Goal: Find specific page/section: Find specific page/section

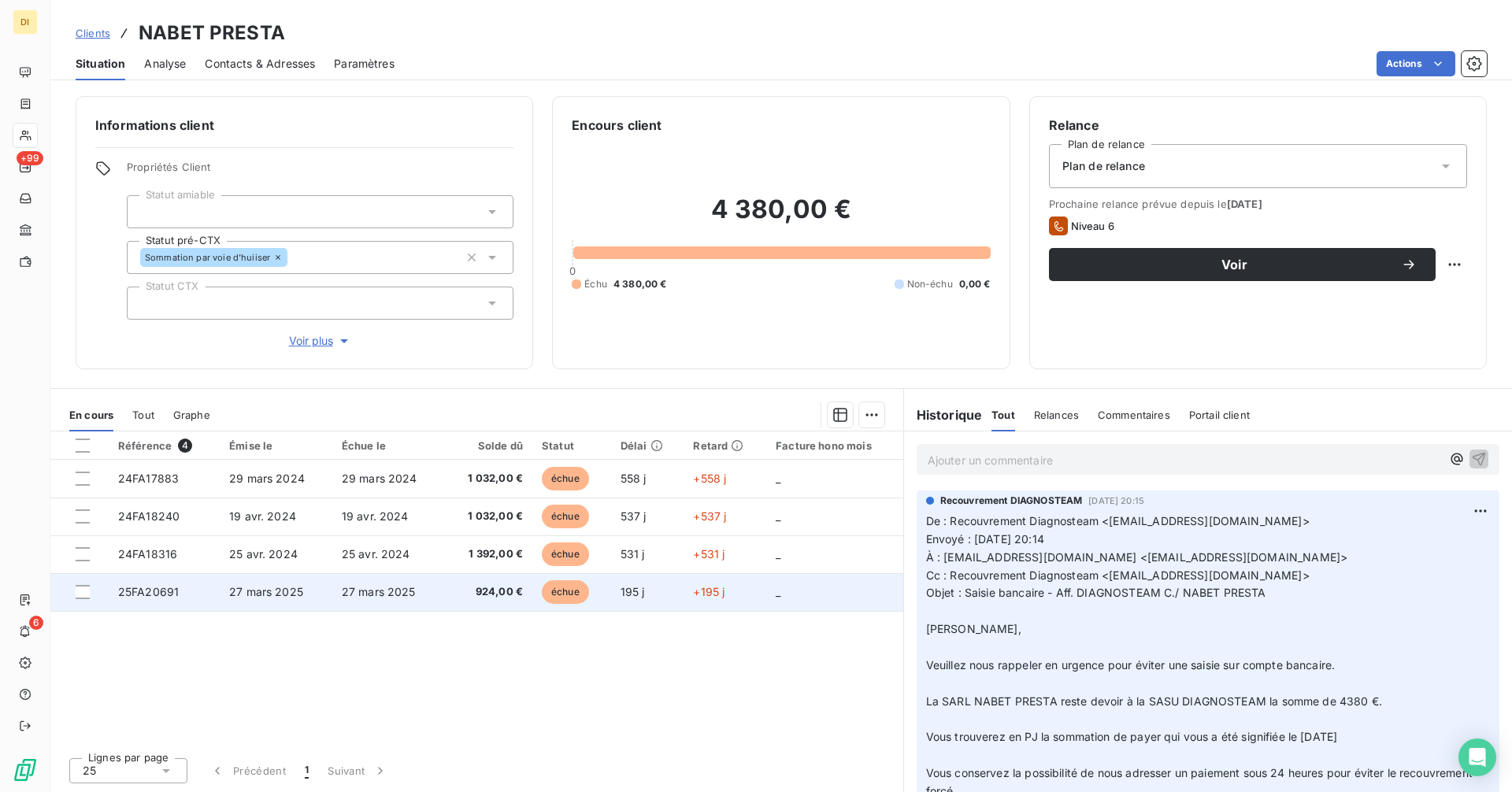
click at [315, 590] on td "27 mars 2025" at bounding box center [276, 592] width 113 height 38
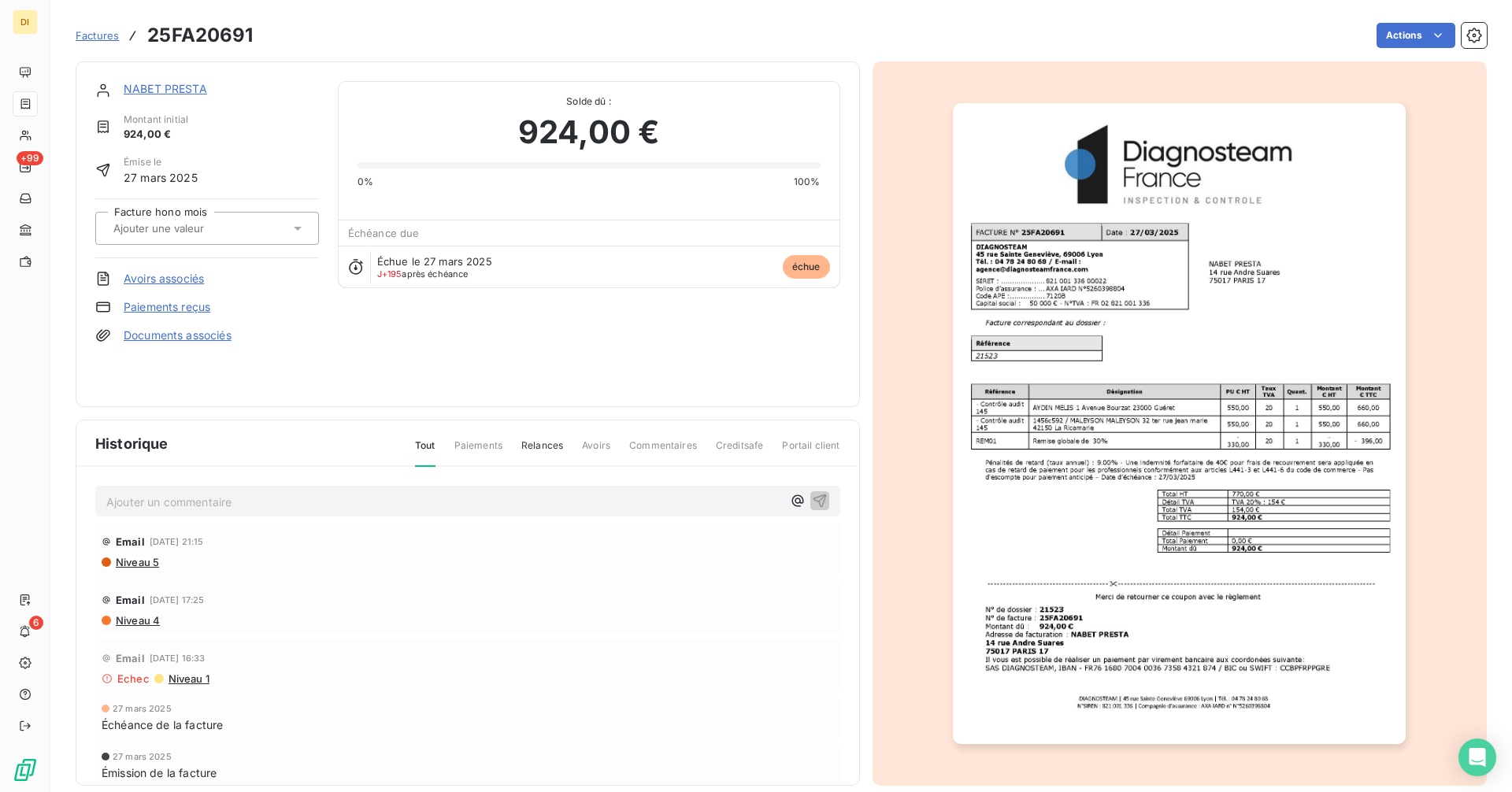
click at [1070, 436] on img "button" at bounding box center [1180, 423] width 453 height 641
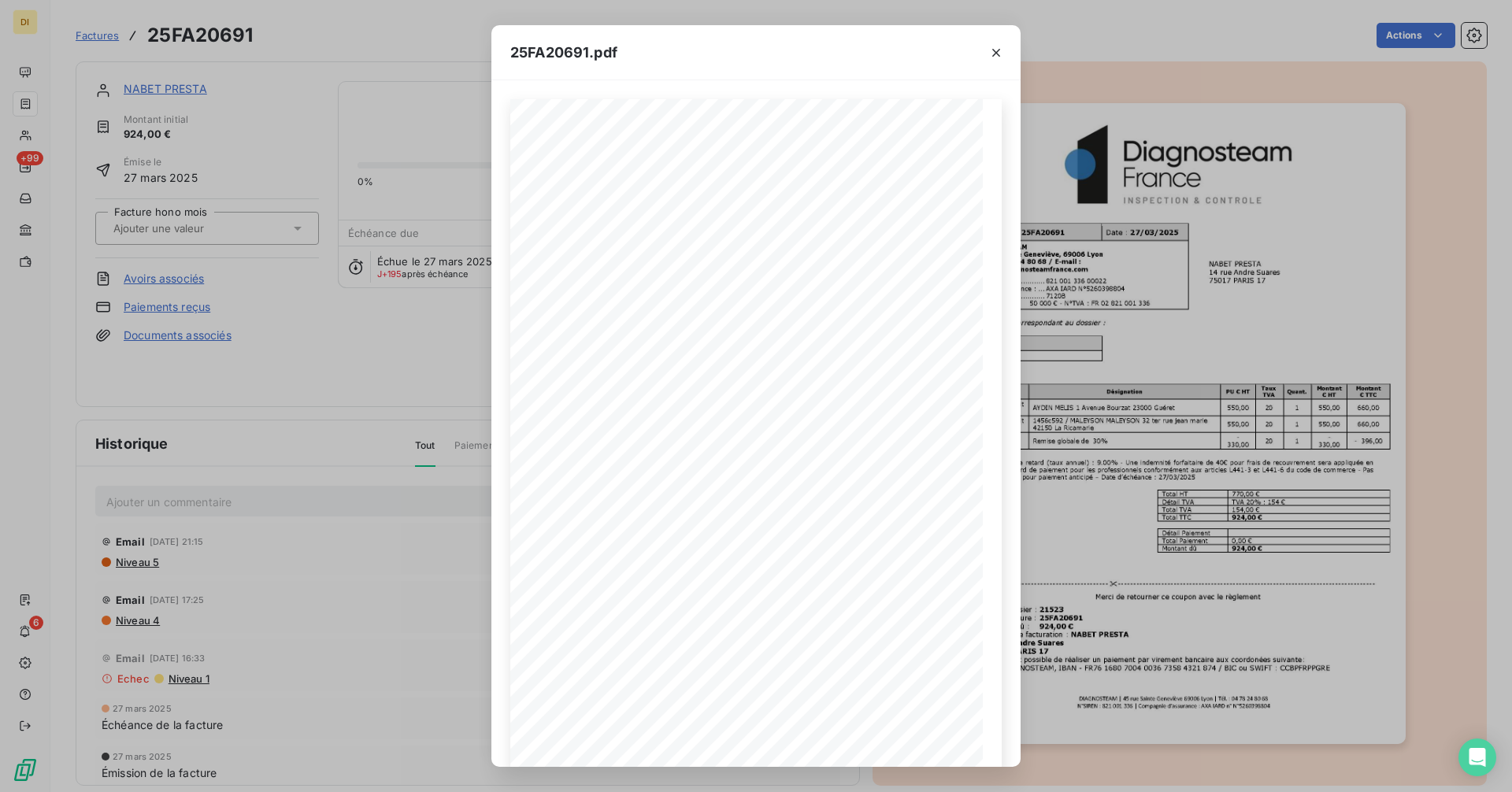
click at [481, 456] on div "25FA20691.pdf DIAGNOSTEAM | [STREET_ADDRESS][PERSON_NAME] | Tél. : [PHONE_NUMBE…" at bounding box center [756, 396] width 1512 height 792
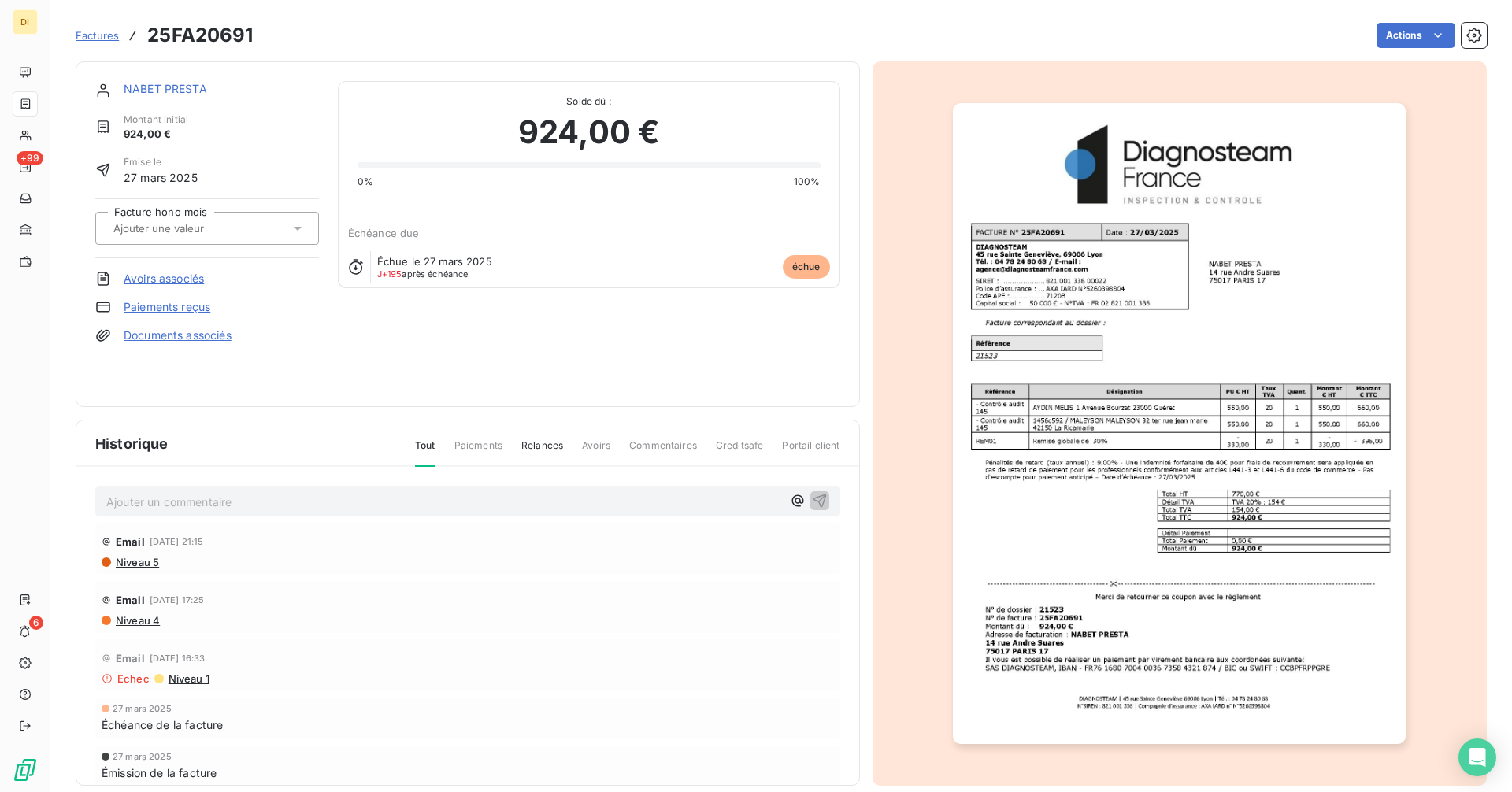
click at [187, 88] on link "NABET PRESTA" at bounding box center [165, 88] width 84 height 13
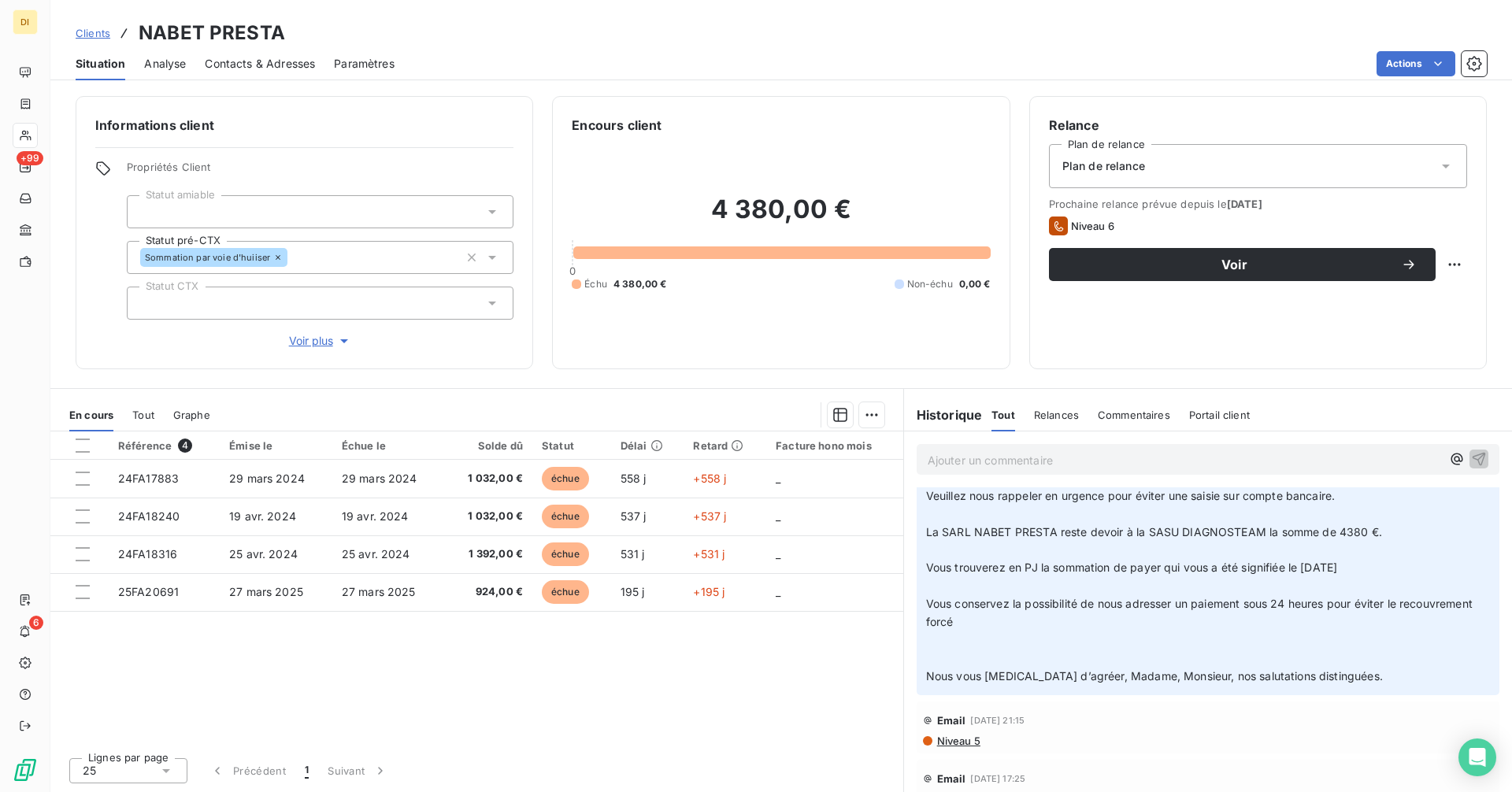
scroll to position [368, 0]
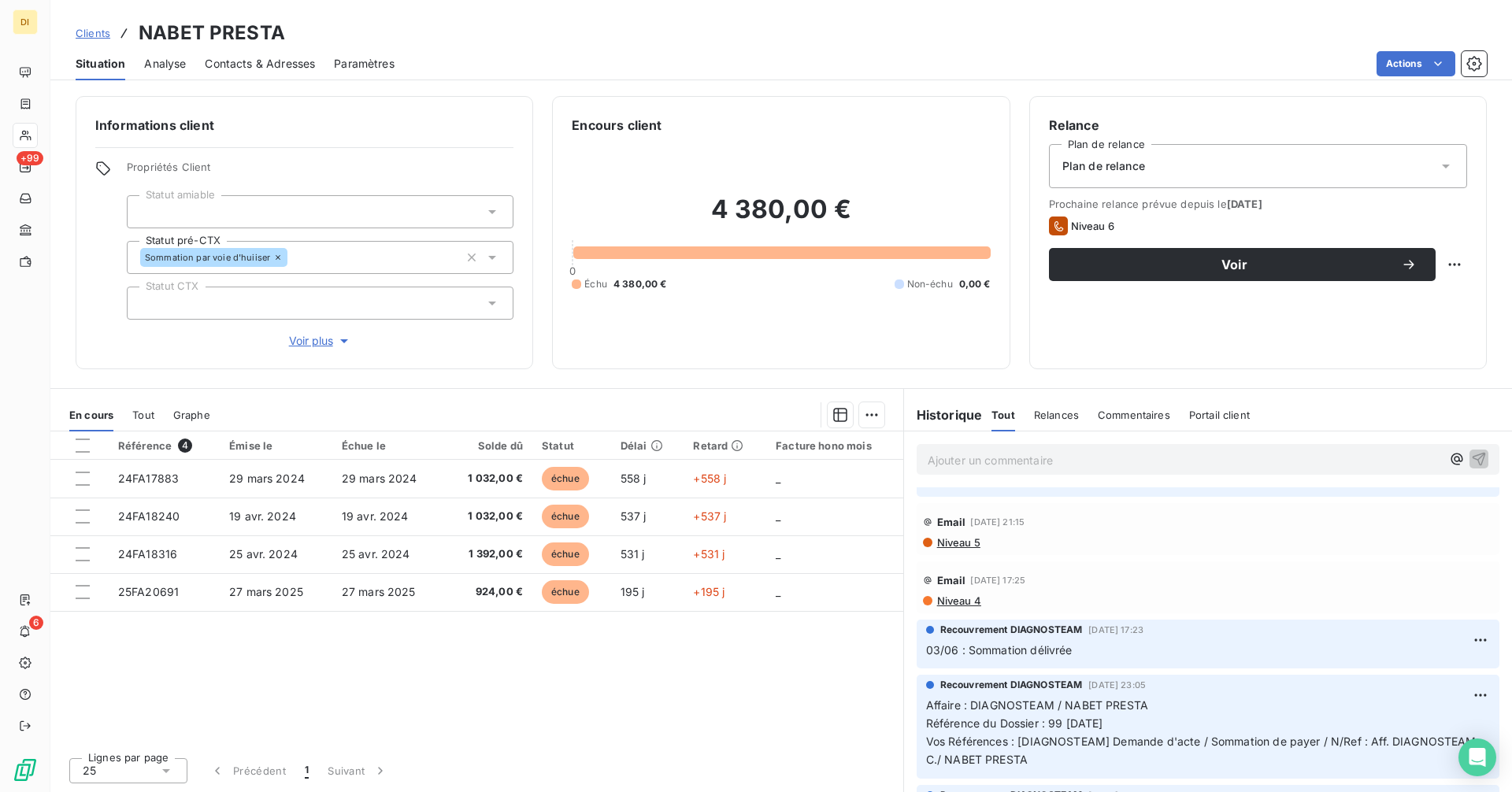
click at [969, 546] on span "Niveau 5" at bounding box center [958, 542] width 45 height 12
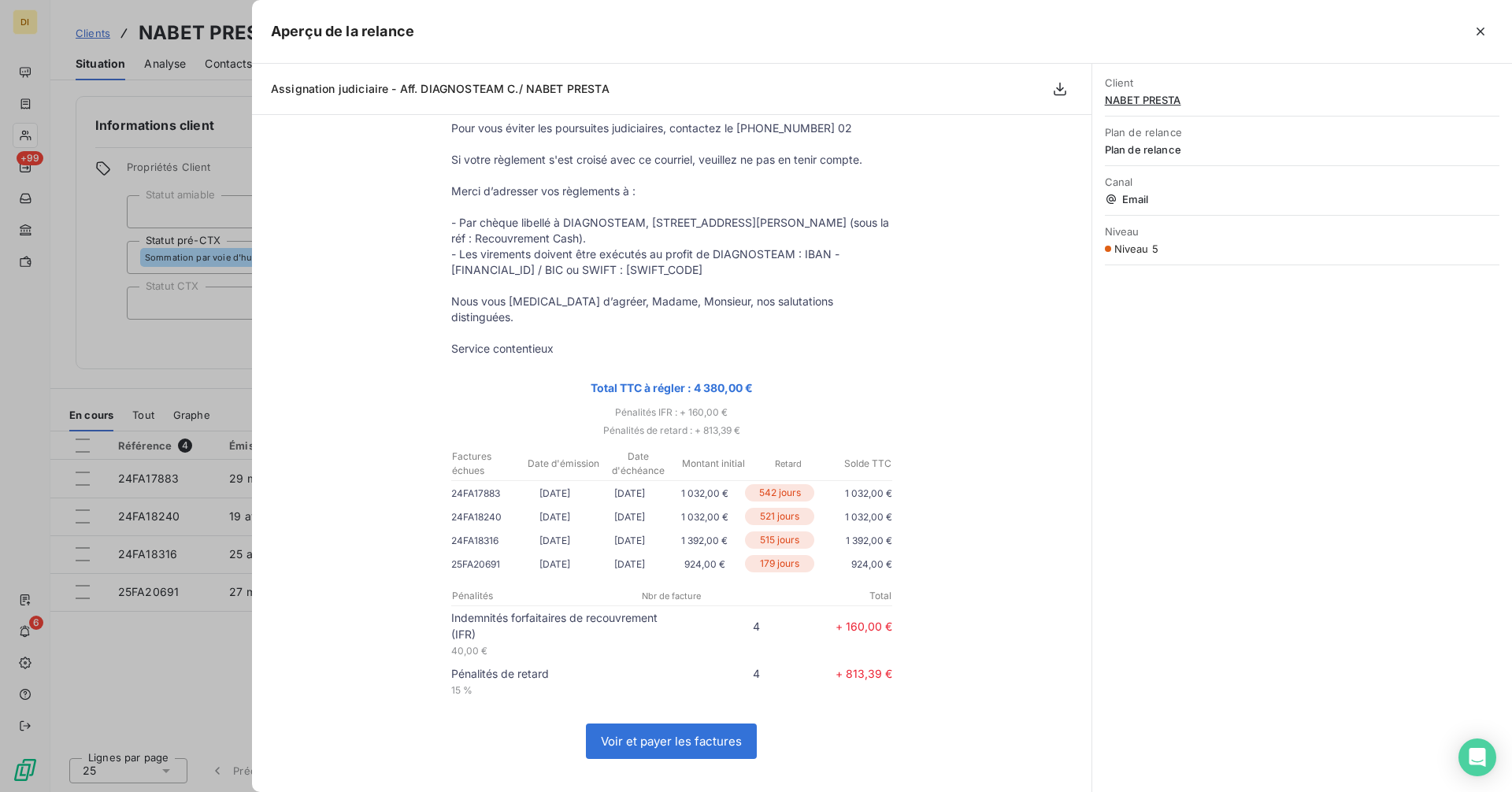
scroll to position [551, 0]
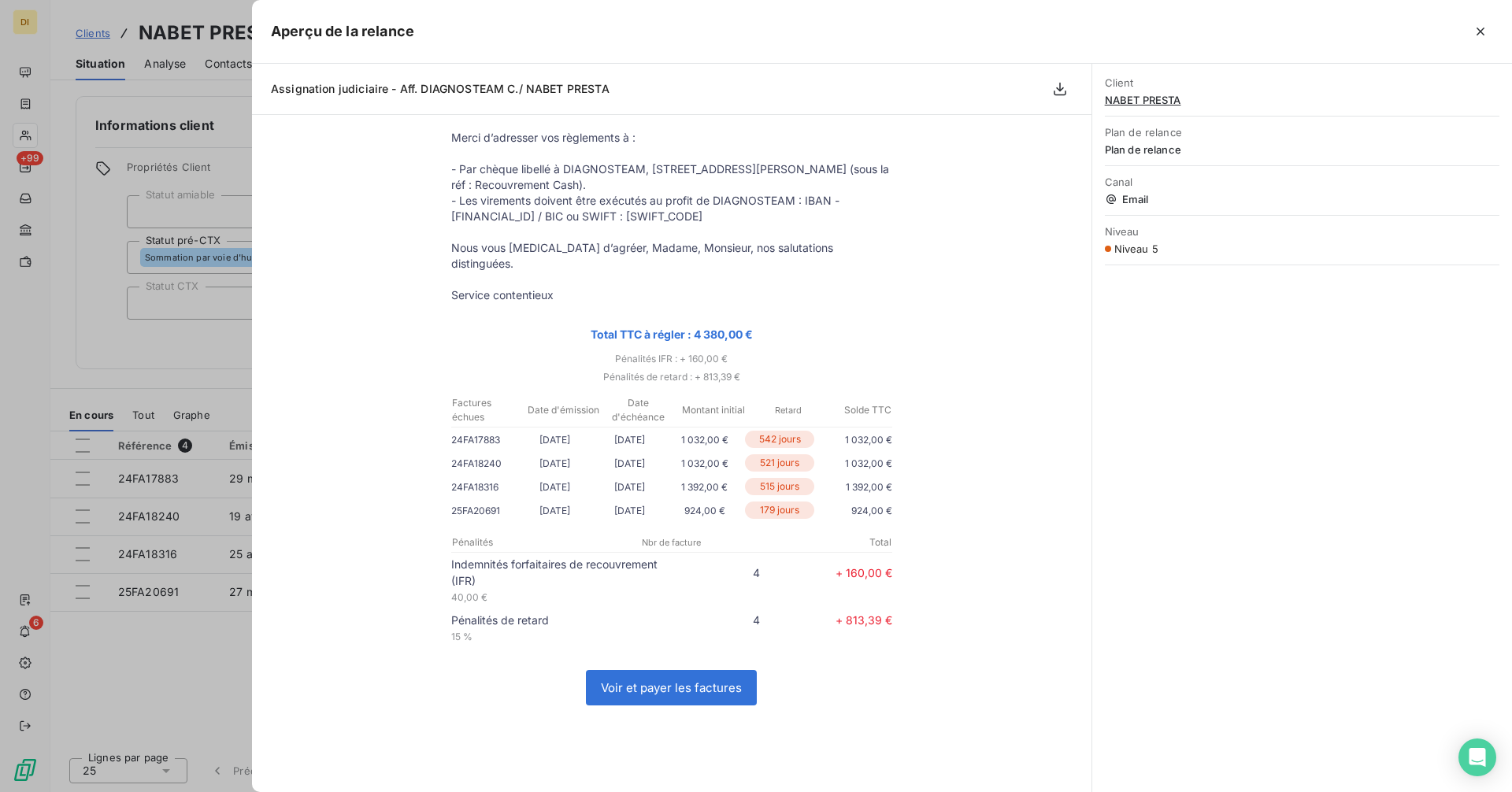
click at [171, 550] on div at bounding box center [756, 396] width 1512 height 792
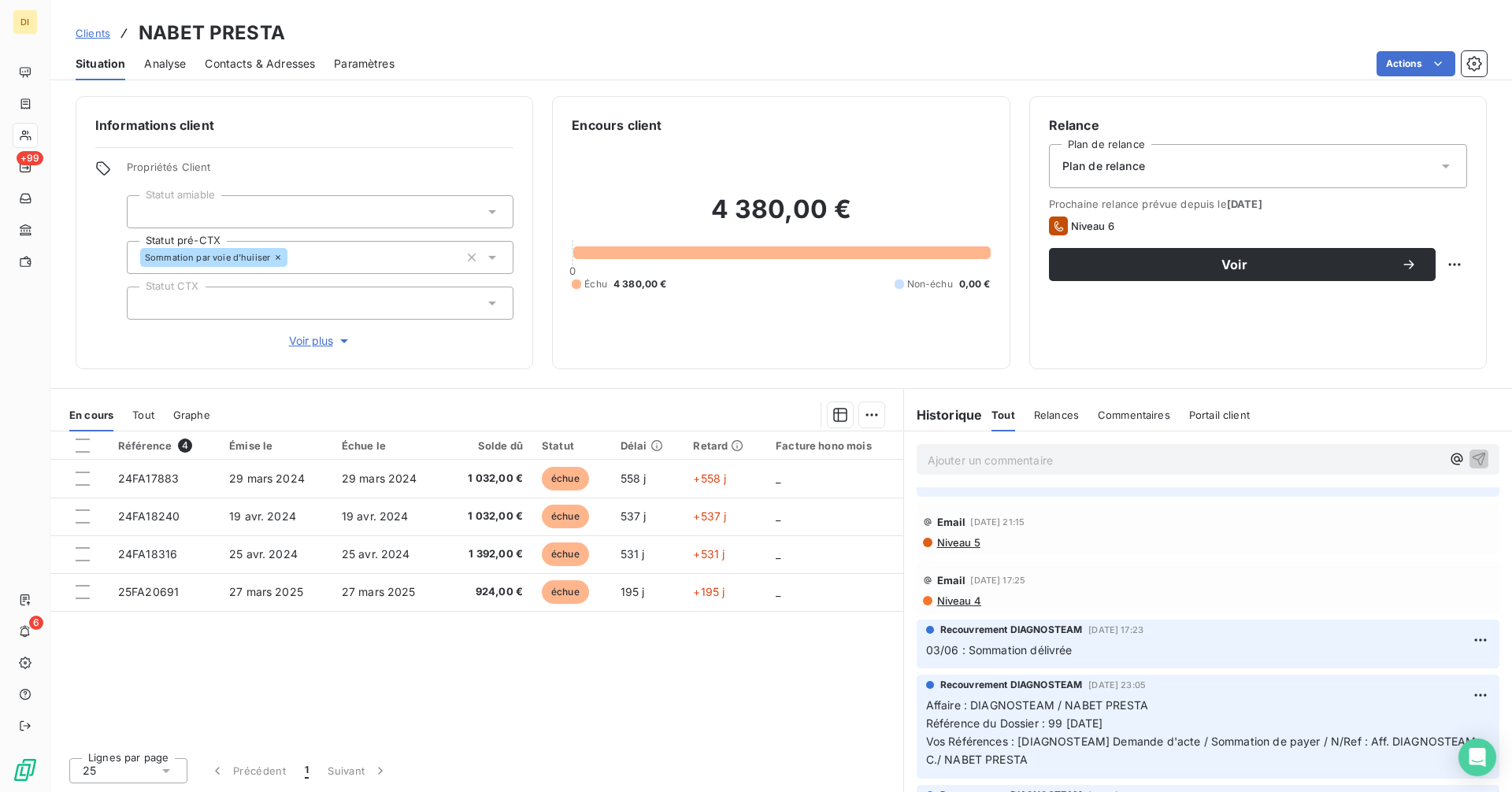
click at [1148, 458] on p "Ajouter un commentaire ﻿" at bounding box center [1185, 460] width 514 height 20
click at [99, 41] on div "Clients NABET PRESTA" at bounding box center [180, 33] width 210 height 28
click at [101, 36] on span "Clients" at bounding box center [92, 33] width 35 height 12
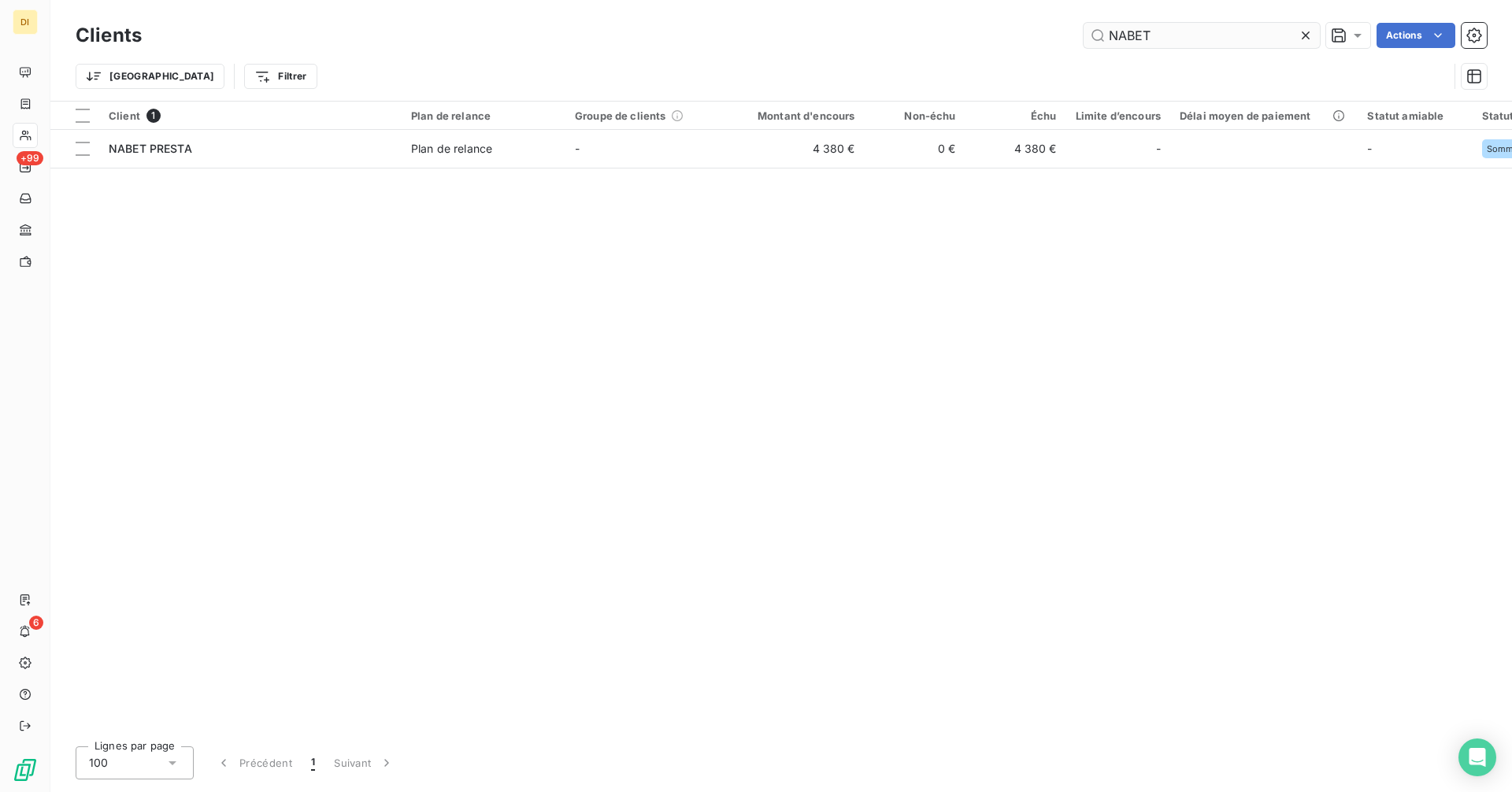
click at [1175, 36] on input "NABET" at bounding box center [1202, 36] width 236 height 25
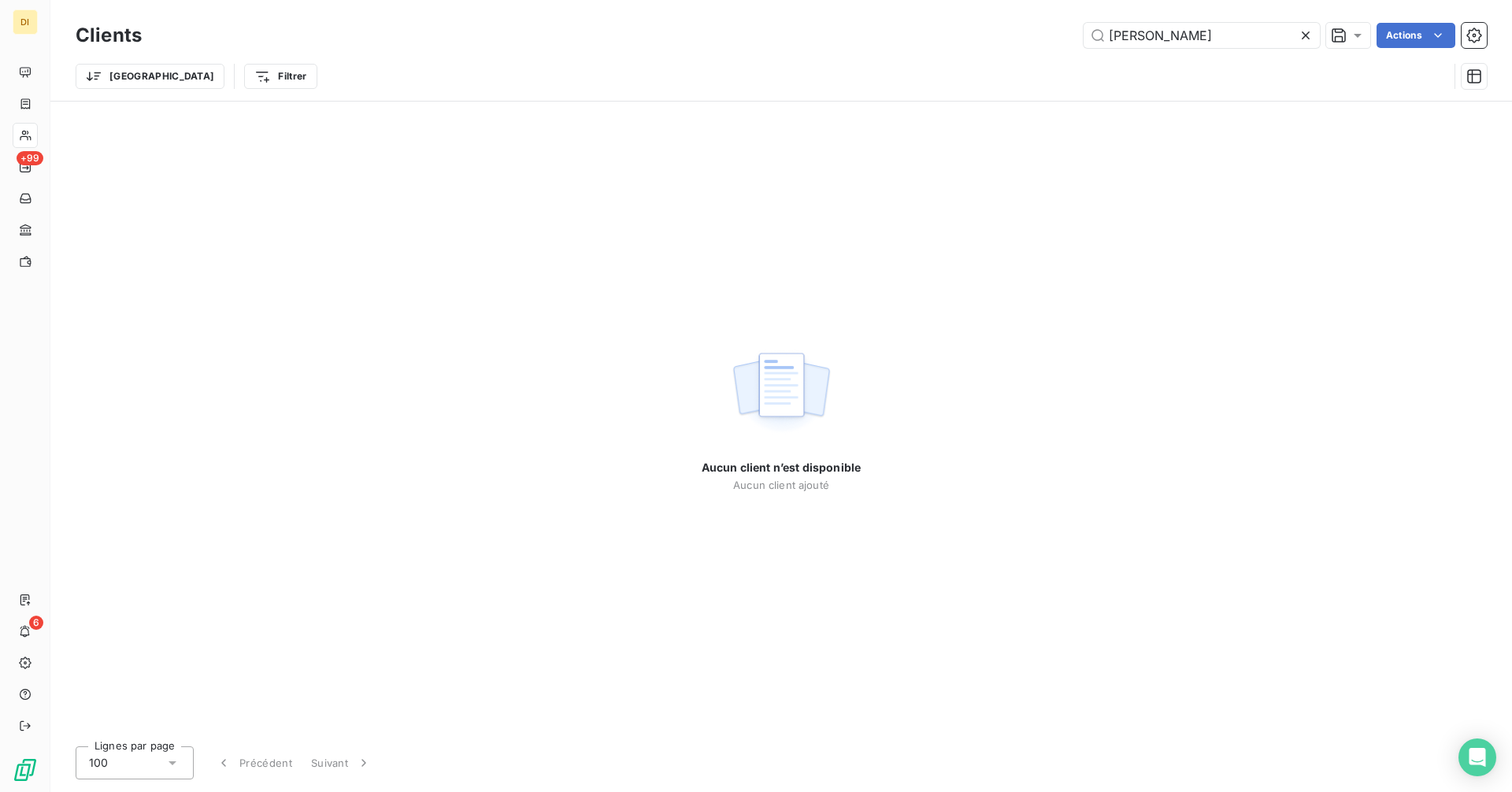
type input "[PERSON_NAME]"
click at [1308, 41] on icon at bounding box center [1306, 36] width 16 height 16
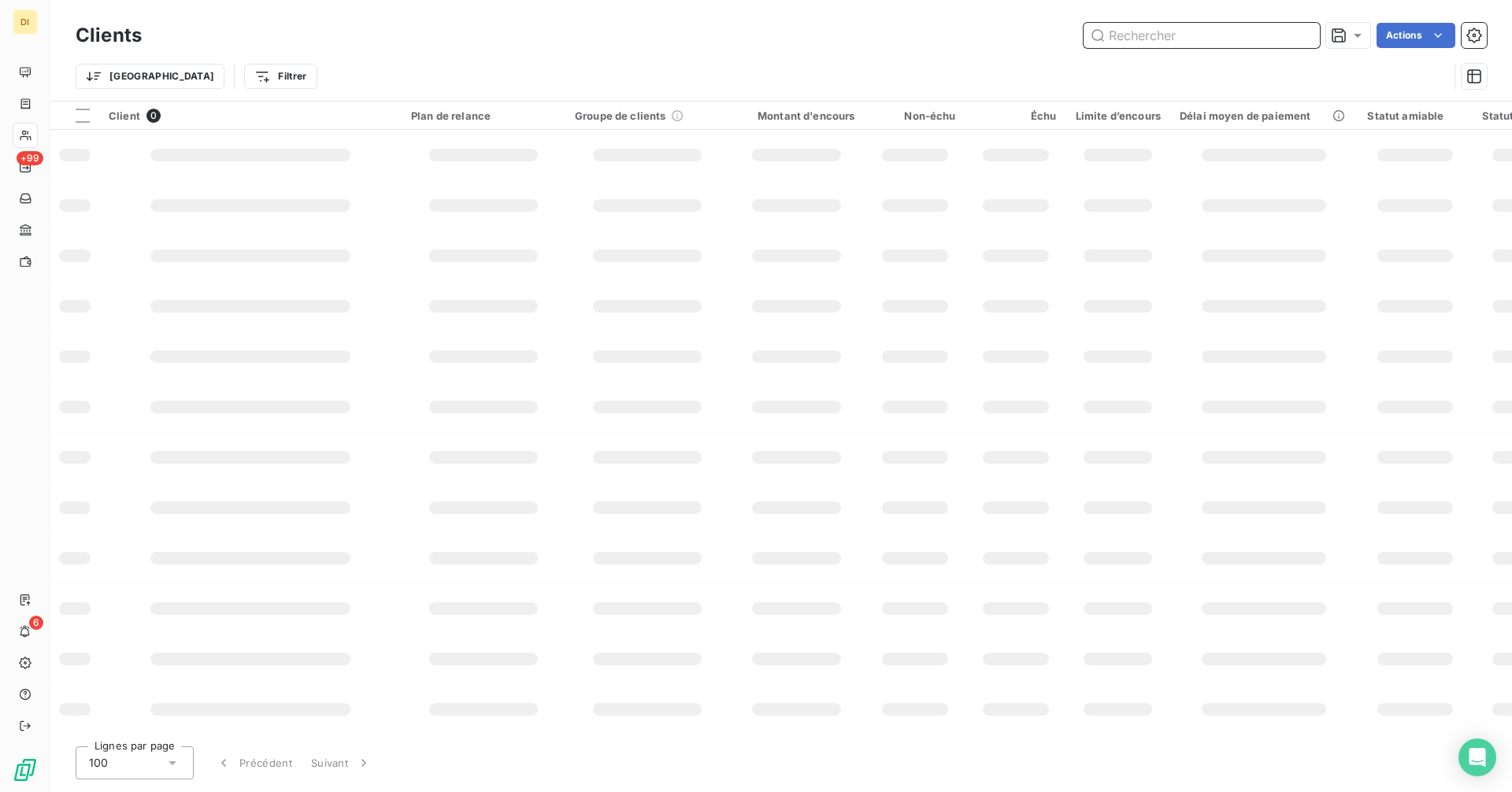
click at [1267, 37] on input "text" at bounding box center [1202, 36] width 236 height 25
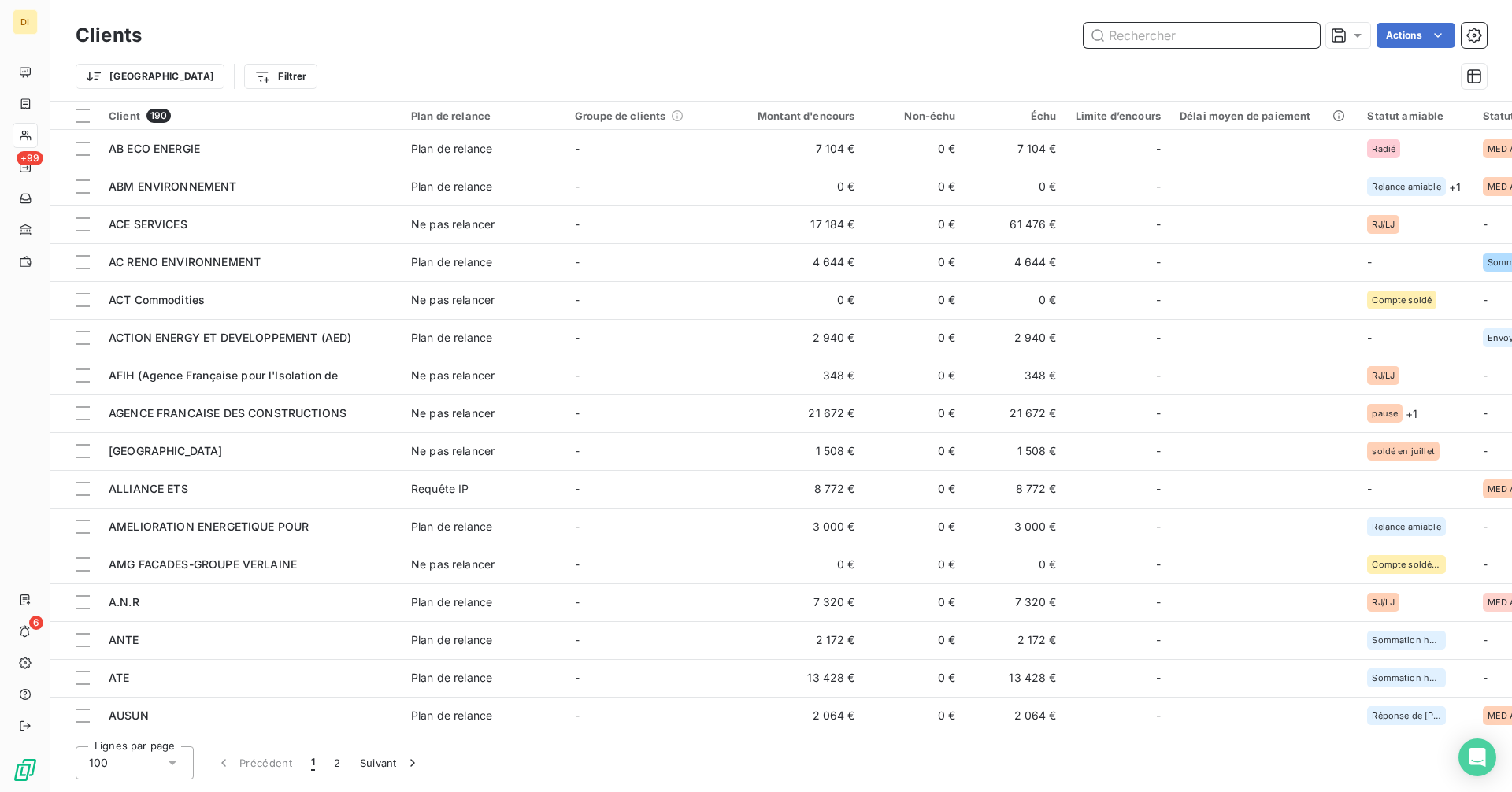
paste input "UFEN ENERGY"
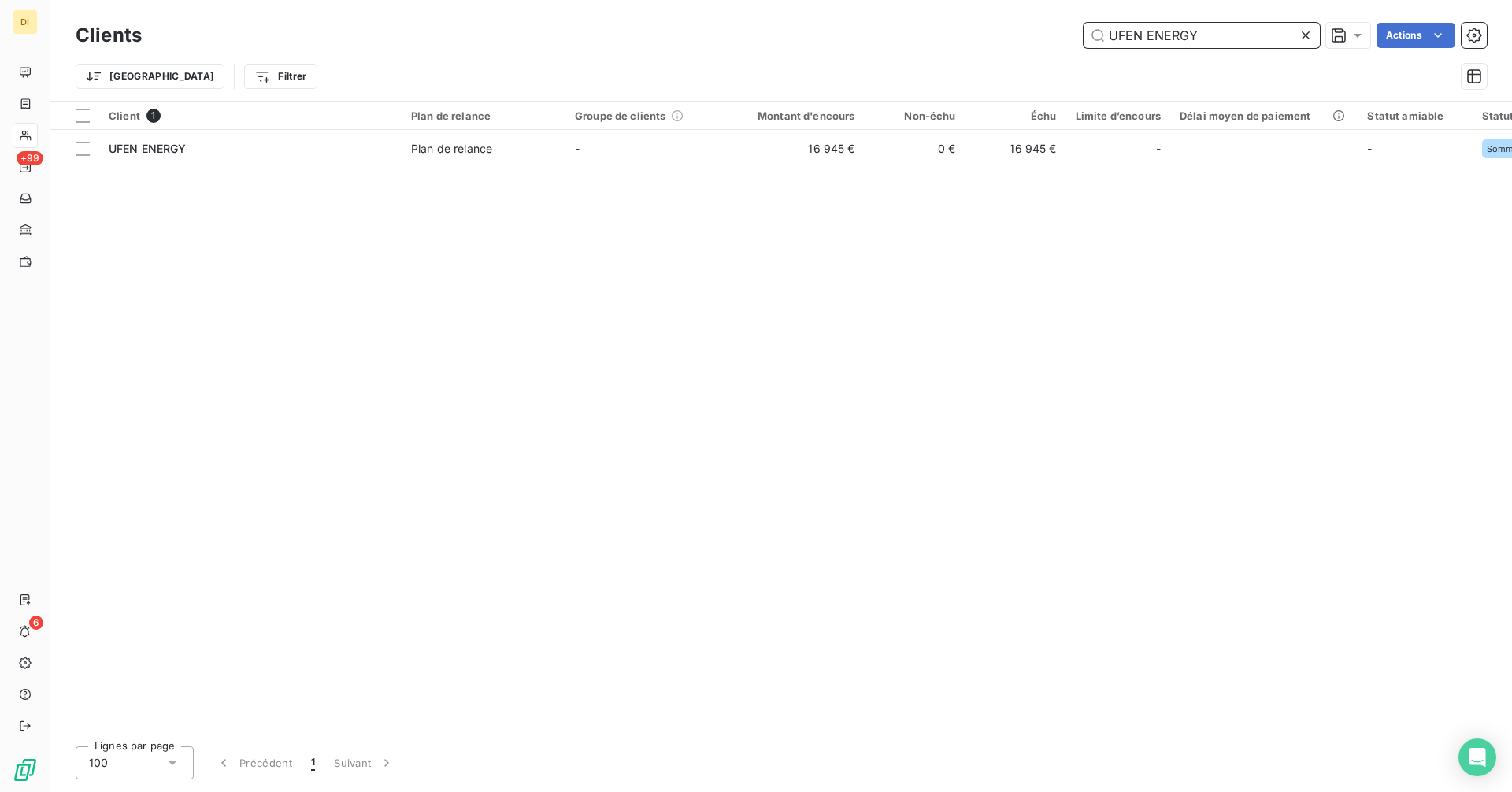
type input "UFEN ENERGY"
click at [583, 174] on div "Client 1 Plan de relance Groupe de clients Montant d'encours Non-échu Échu Limi…" at bounding box center [781, 418] width 1462 height 633
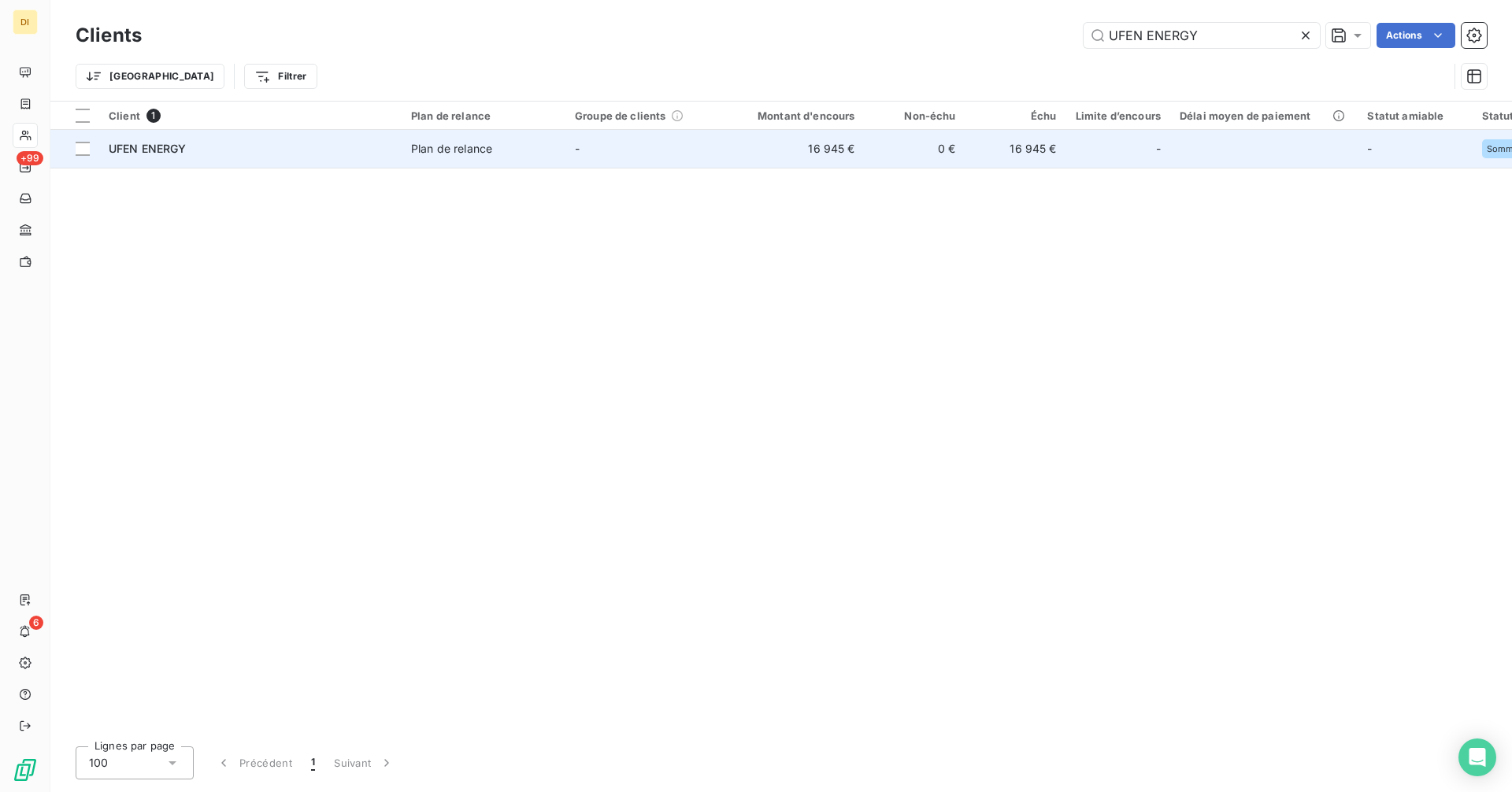
click at [587, 161] on td "-" at bounding box center [647, 148] width 164 height 38
